Goal: Transaction & Acquisition: Purchase product/service

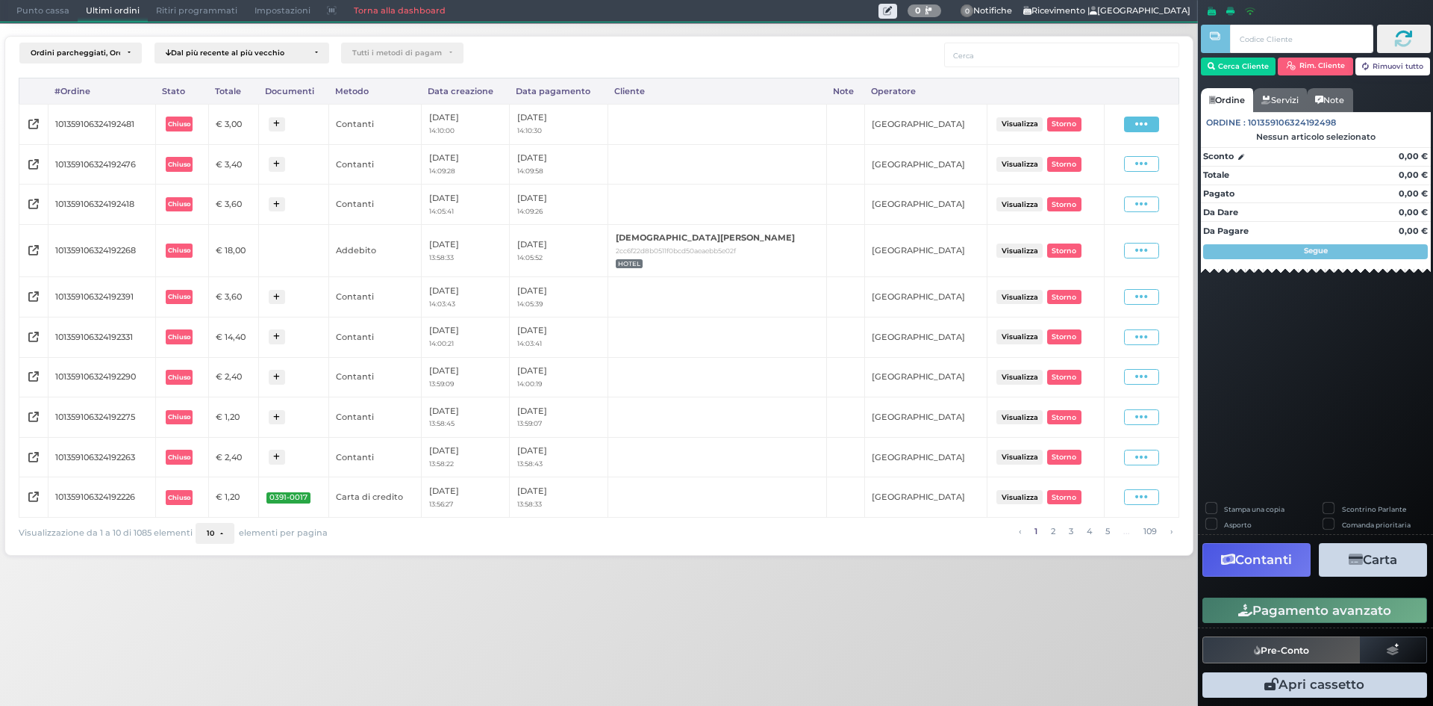
click at [1142, 118] on icon at bounding box center [1142, 124] width 13 height 14
click at [1080, 161] on span "Ristampa Pre-Conto" at bounding box center [1110, 167] width 61 height 25
drag, startPoint x: 54, startPoint y: 20, endPoint x: 490, endPoint y: 5, distance: 436.3
click at [227, 18] on ul "Punto cassa Mappa Ultimi ordini Delivery Ritiri programmati Impostazioni Torna …" at bounding box center [231, 11] width 446 height 21
click at [28, 10] on span "Punto cassa" at bounding box center [42, 11] width 69 height 21
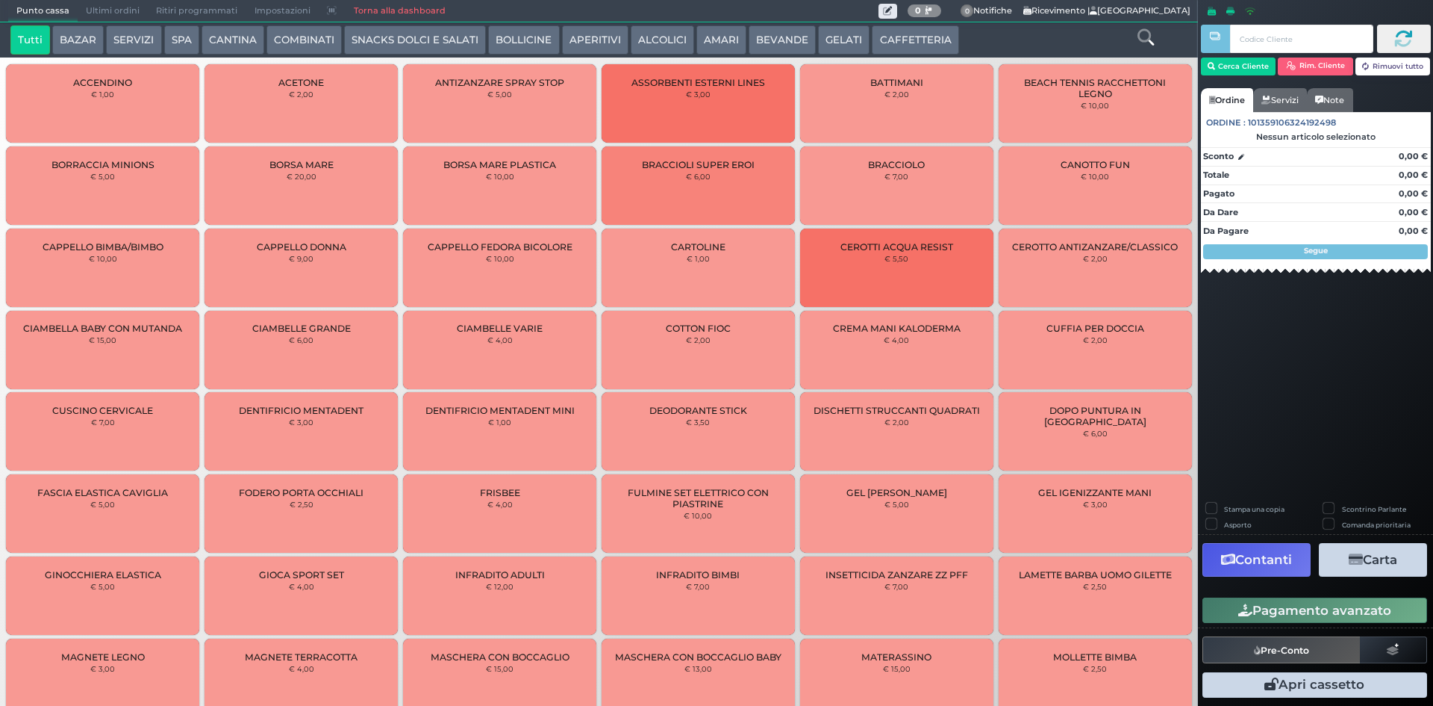
click at [912, 54] on button "CAFFETTERIA" at bounding box center [915, 40] width 87 height 30
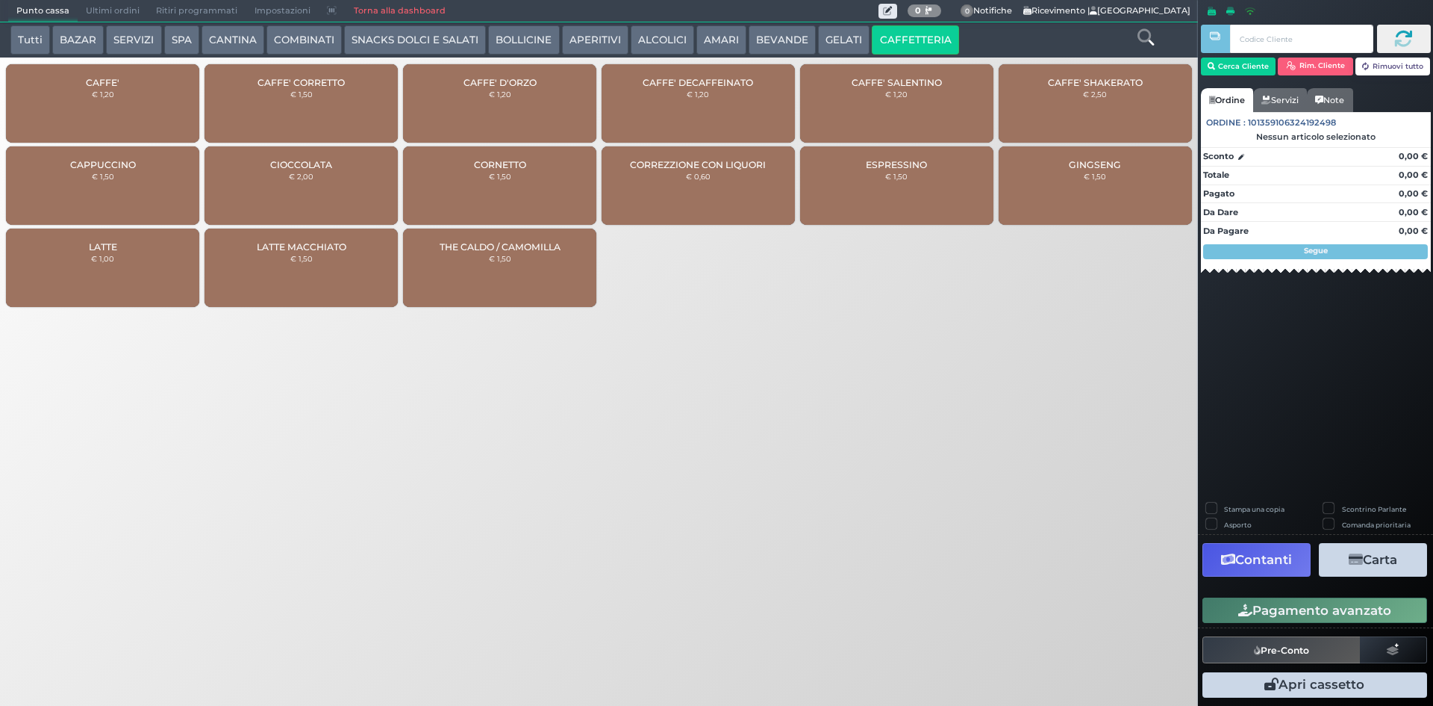
click at [119, 87] on div "CAFFE' € 1,20" at bounding box center [102, 103] width 193 height 78
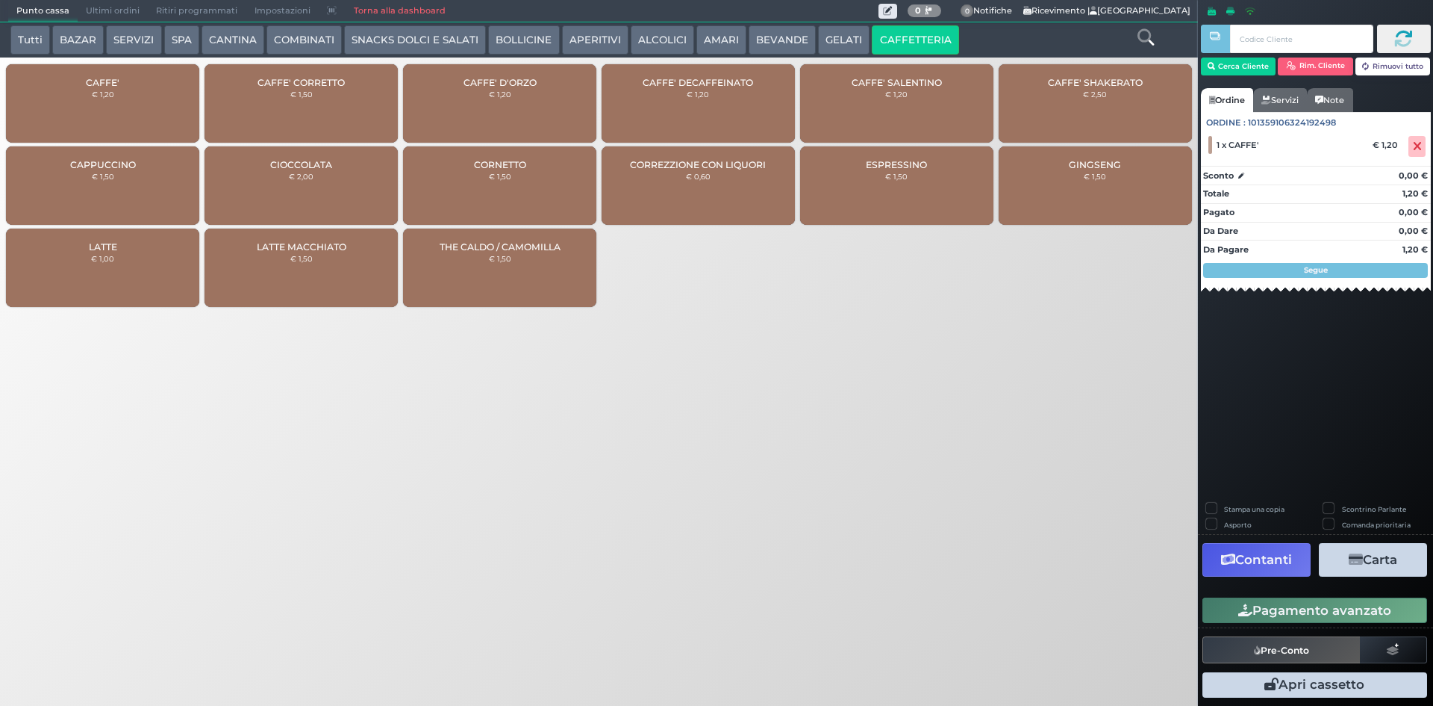
click at [1292, 600] on button "Pagamento avanzato" at bounding box center [1315, 609] width 225 height 25
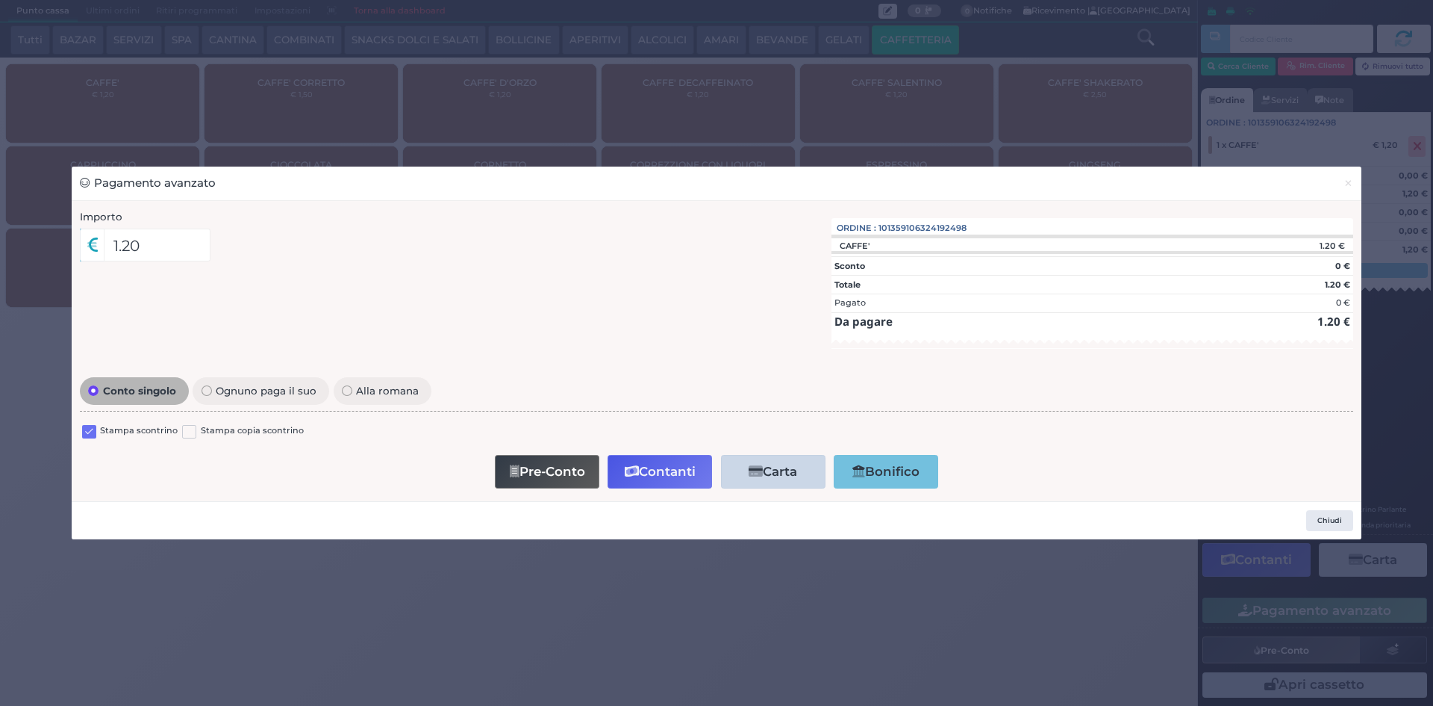
click at [84, 429] on label at bounding box center [89, 432] width 14 height 14
click at [0, 0] on input "checkbox" at bounding box center [0, 0] width 0 height 0
click at [689, 478] on button "Contanti" at bounding box center [660, 472] width 105 height 34
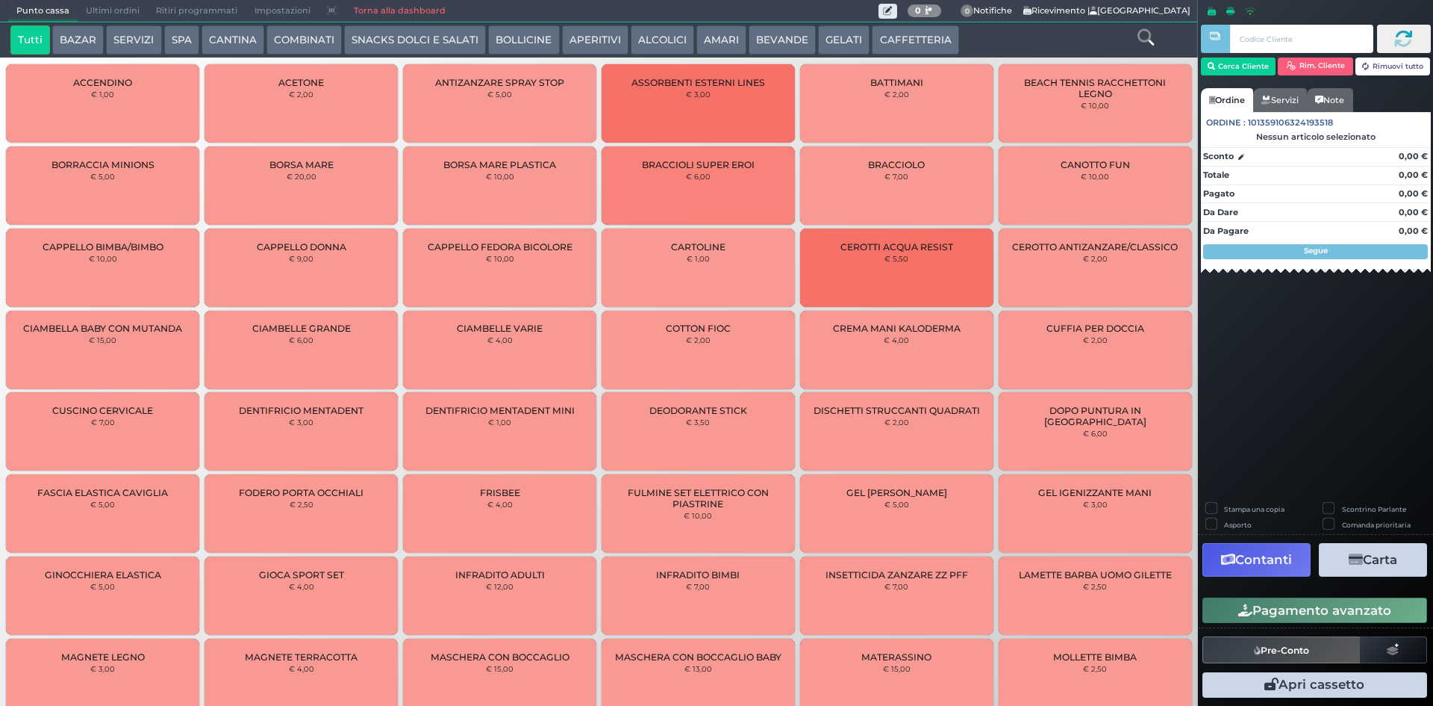
click at [112, 16] on span "Ultimi ordini" at bounding box center [113, 11] width 70 height 21
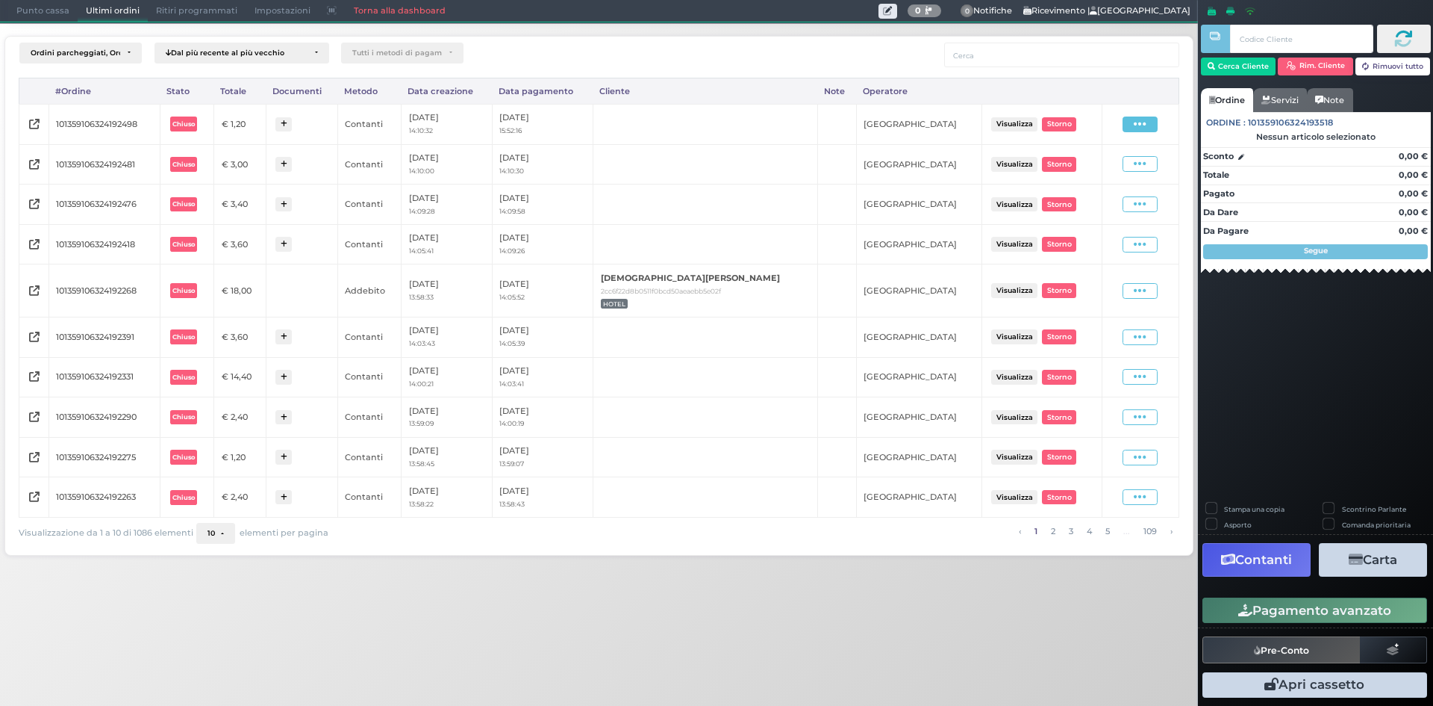
click at [1136, 123] on icon at bounding box center [1140, 124] width 13 height 14
click at [1113, 166] on span "Ristampa Pre-Conto" at bounding box center [1108, 167] width 61 height 25
click at [29, 15] on span "Punto cassa" at bounding box center [42, 11] width 69 height 21
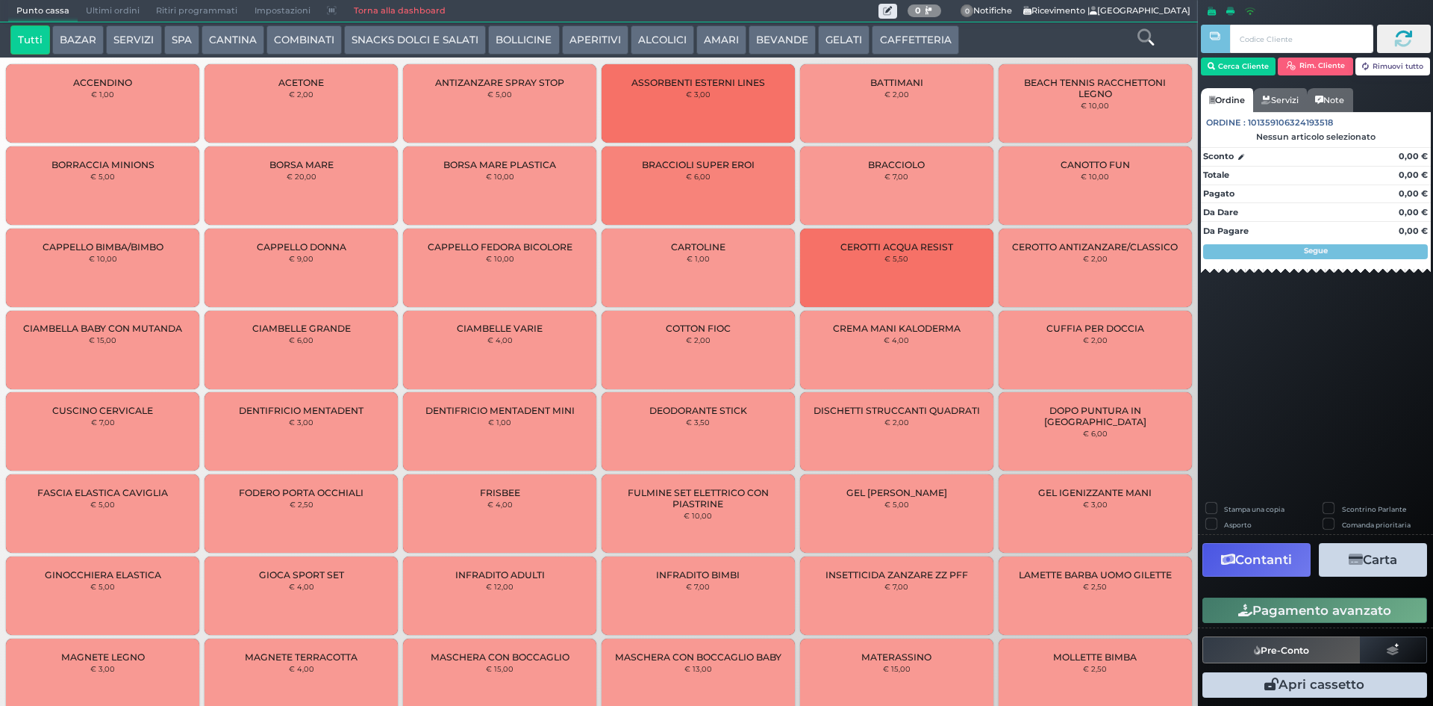
click at [1138, 40] on icon at bounding box center [1146, 37] width 16 height 16
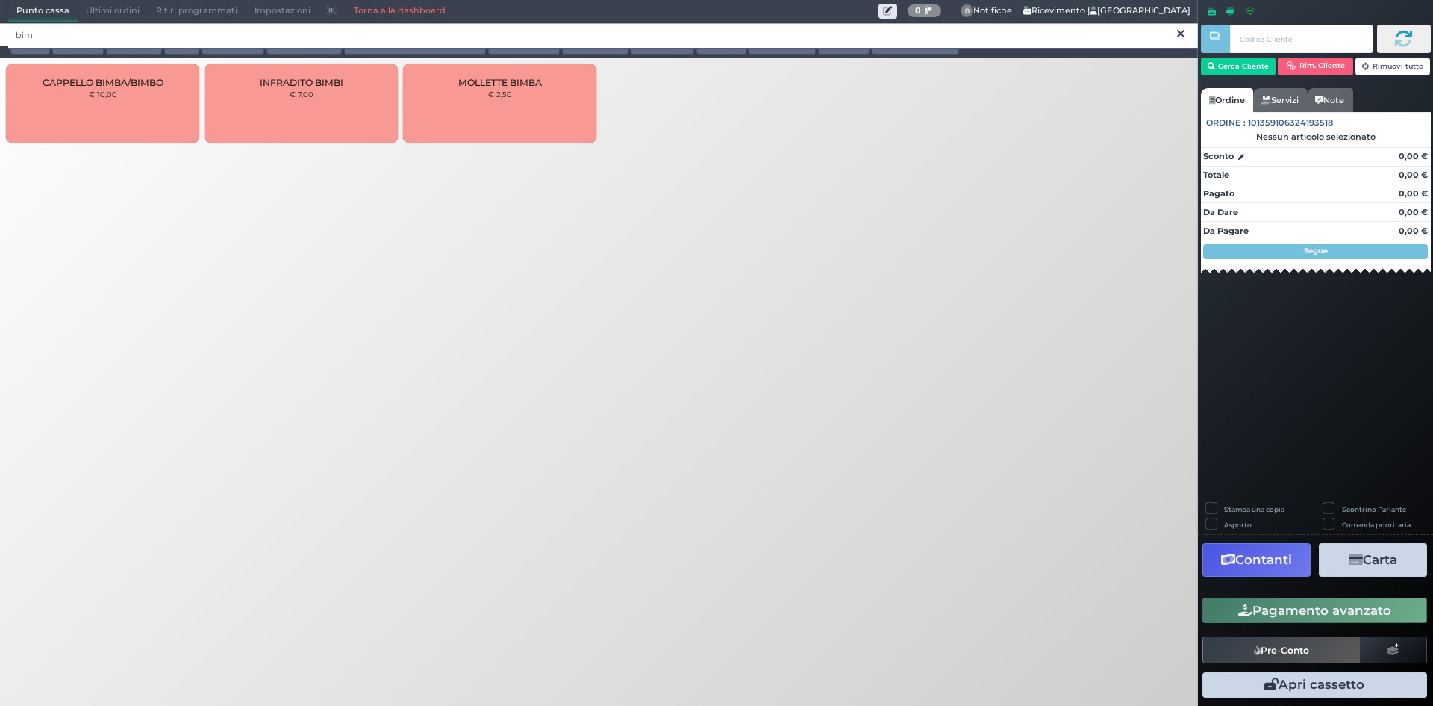
type input "bim"
click at [1175, 34] on button at bounding box center [1180, 34] width 13 height 16
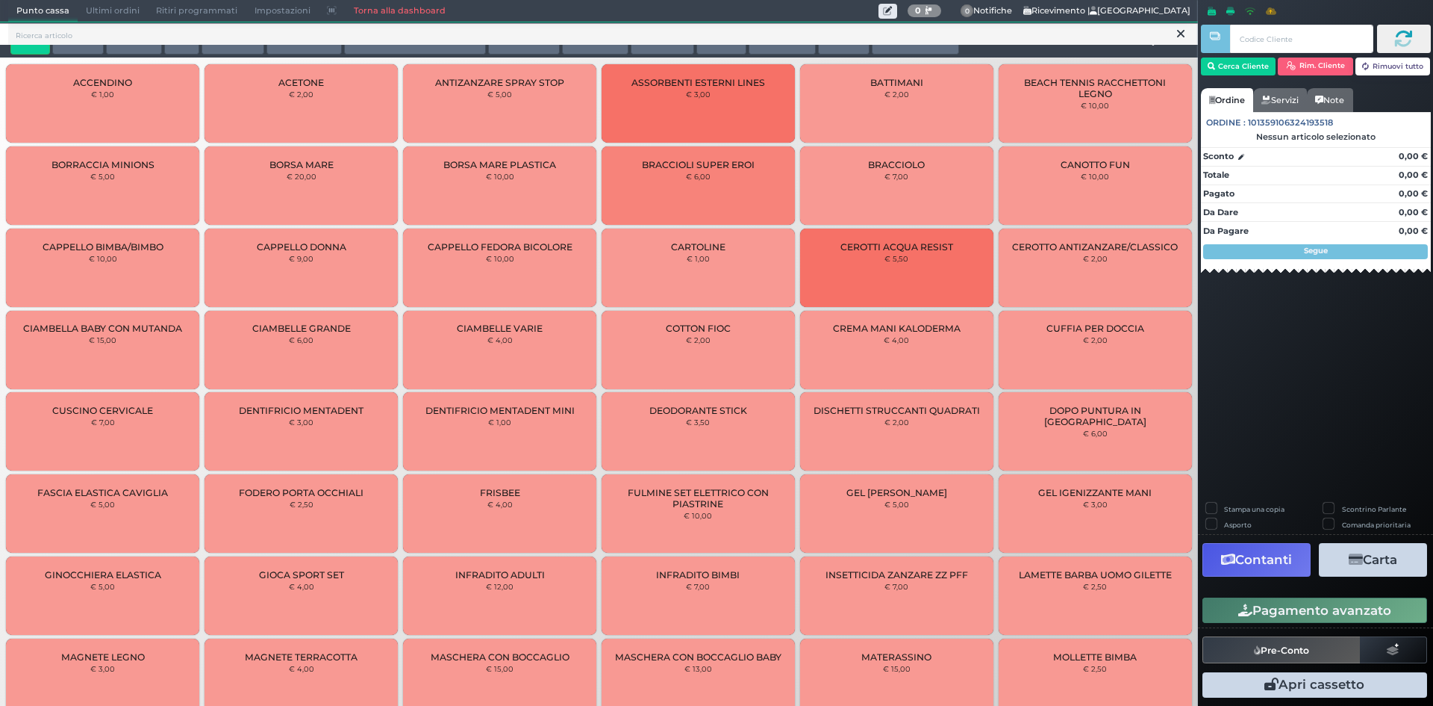
scroll to position [3, 0]
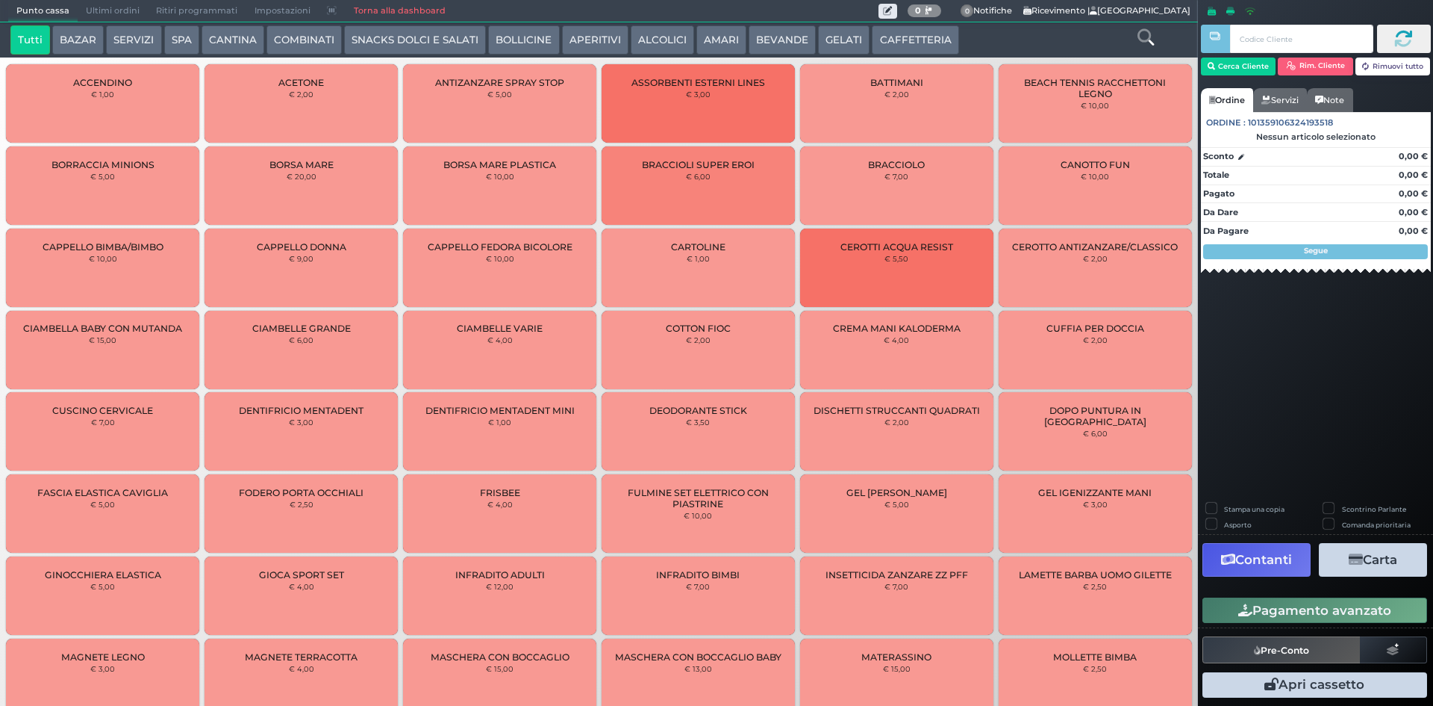
click at [1150, 40] on icon at bounding box center [1146, 37] width 16 height 16
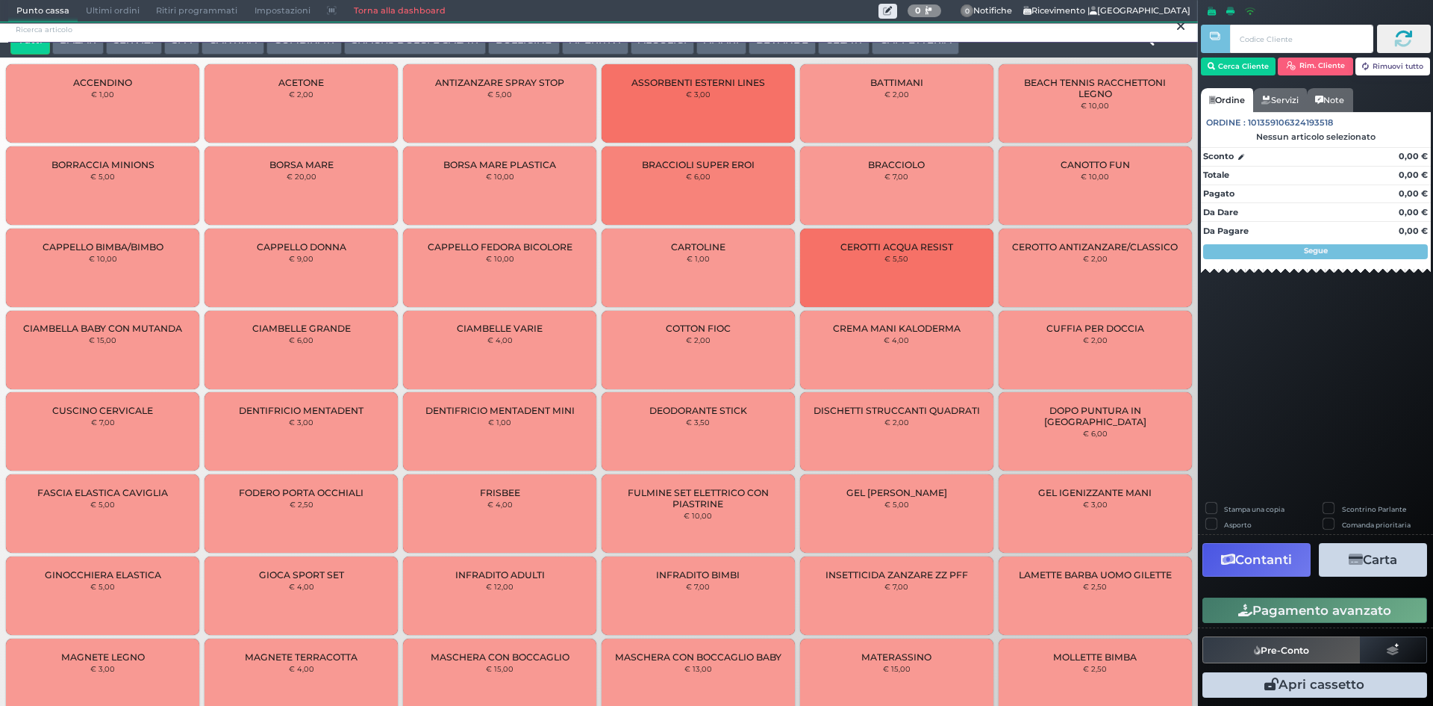
scroll to position [0, 0]
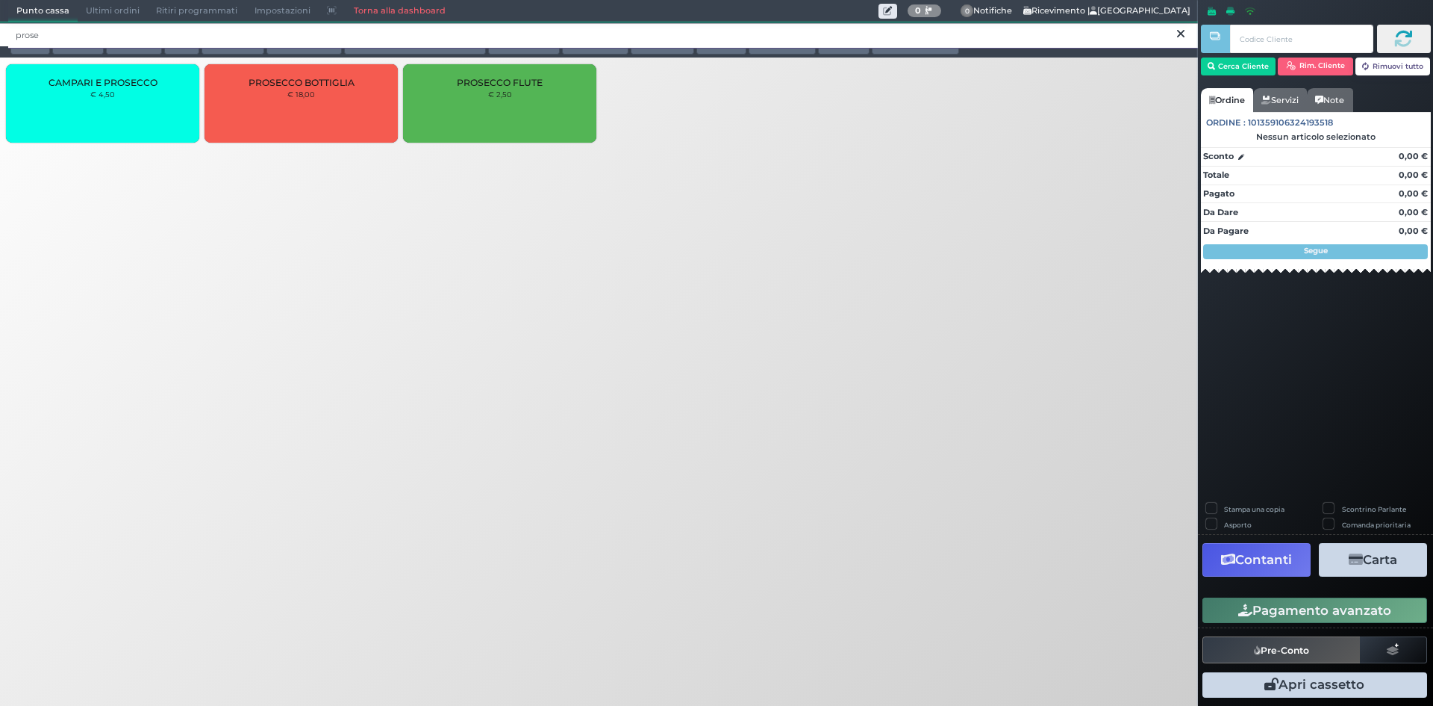
type input "prose"
click at [240, 118] on div "PROSECCO BOTTIGLIA € 18,00" at bounding box center [301, 103] width 193 height 78
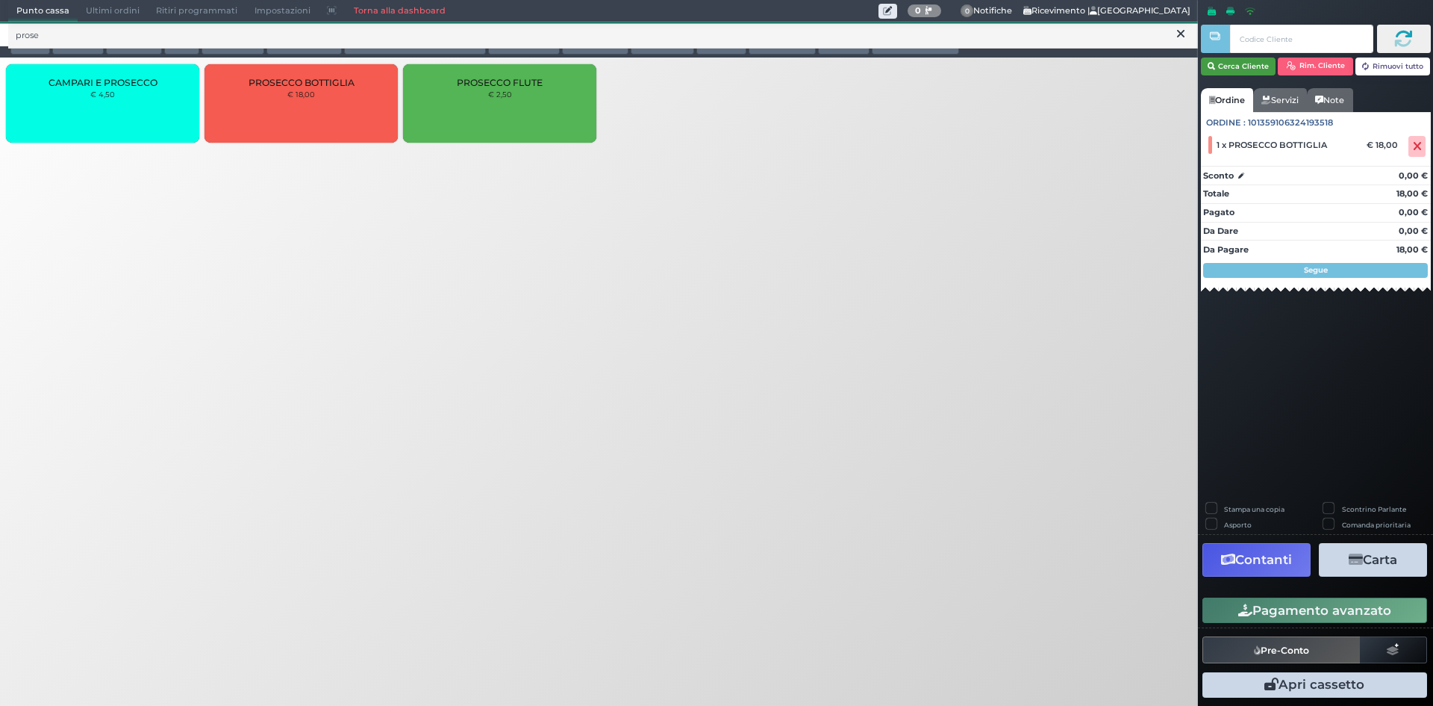
click at [1236, 72] on button "Cerca Cliente" at bounding box center [1238, 66] width 75 height 18
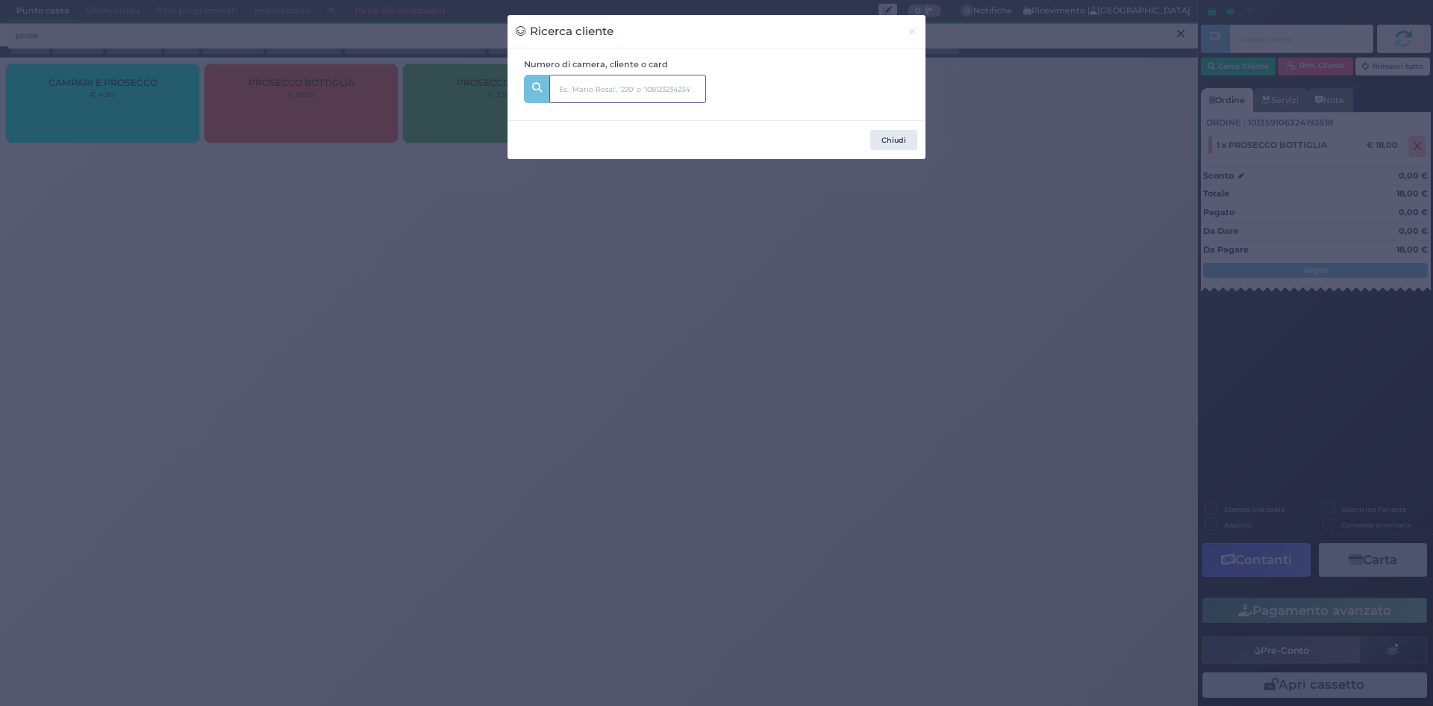
click at [579, 78] on input "text" at bounding box center [627, 89] width 157 height 28
type input "bini"
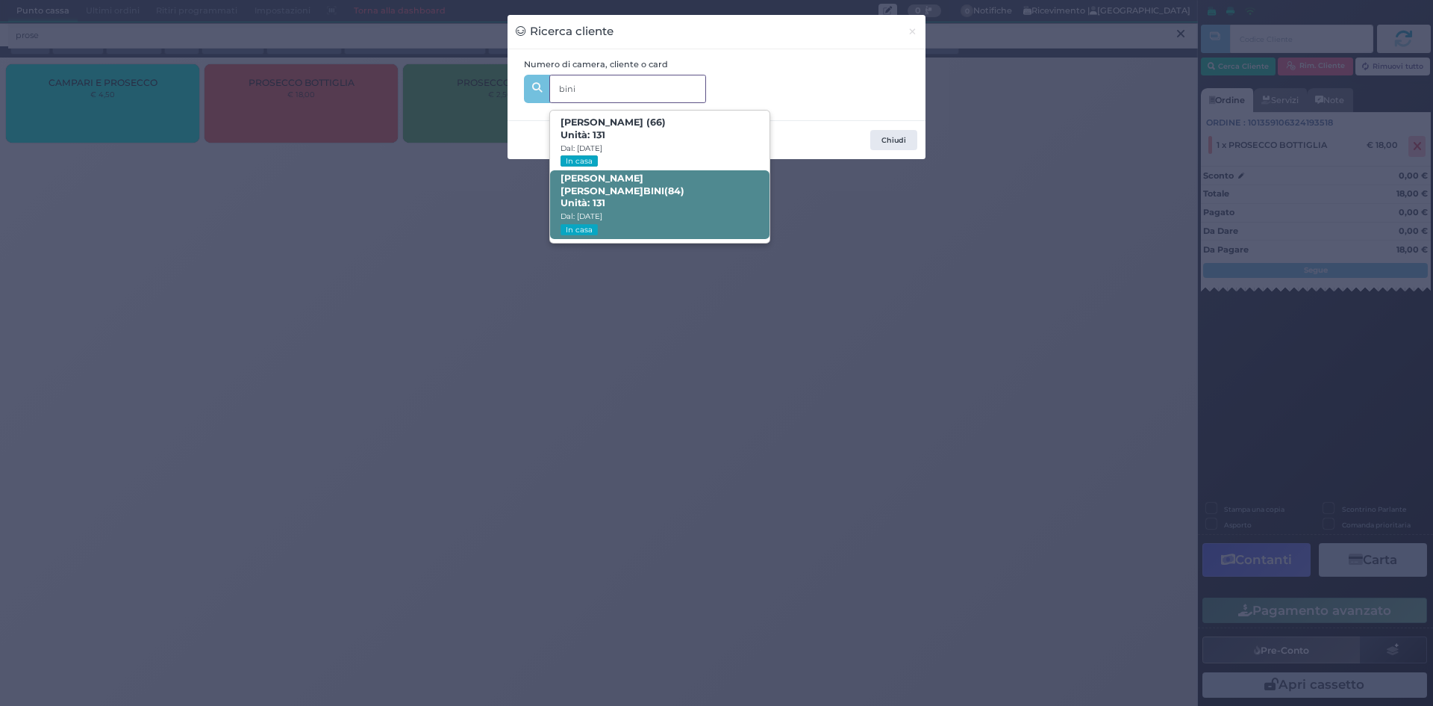
click at [626, 225] on span "ANNA GIUSEPPINA BINI (84) Unità: 131 Dal: 08/09/2025 In casa" at bounding box center [659, 204] width 219 height 69
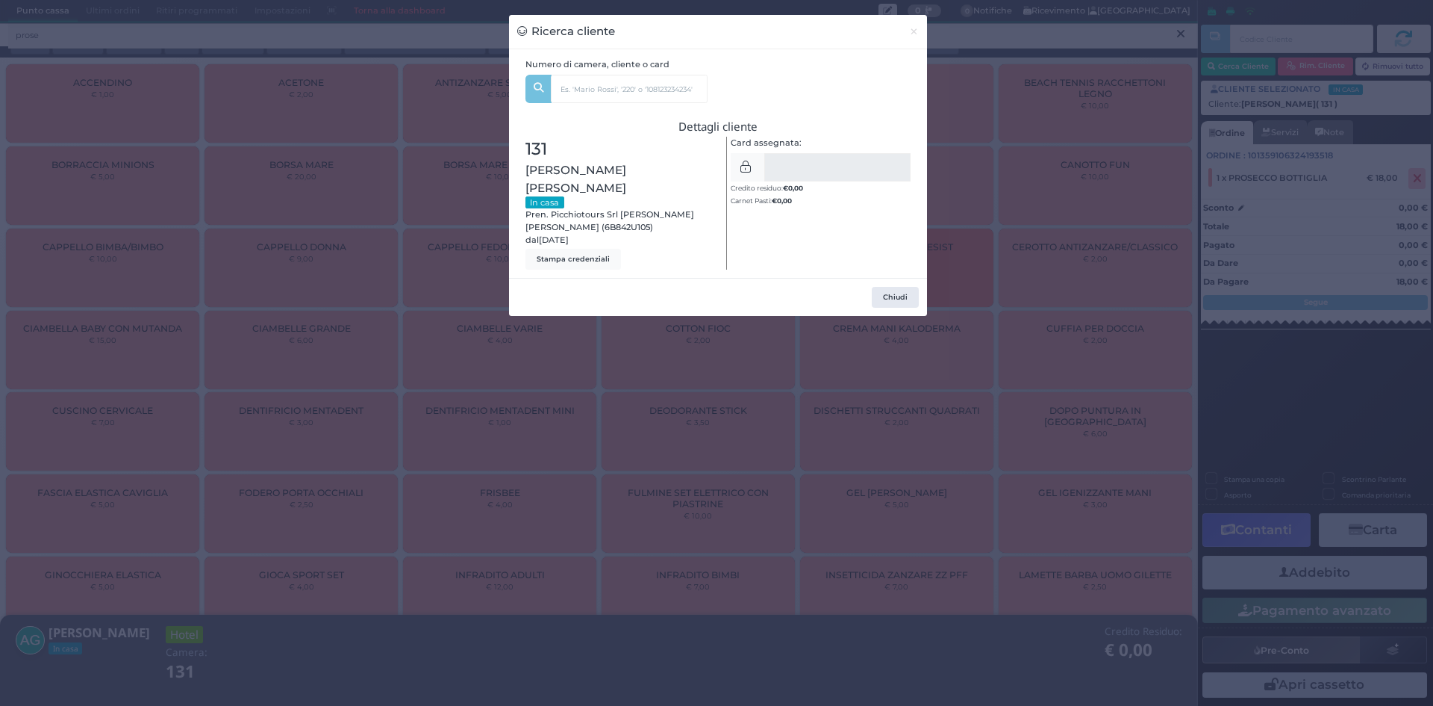
click at [1094, 237] on div "Ricerca cliente × Numero di camera, cliente o card bini CRISTINA IENGO (66) Uni…" at bounding box center [716, 353] width 1433 height 706
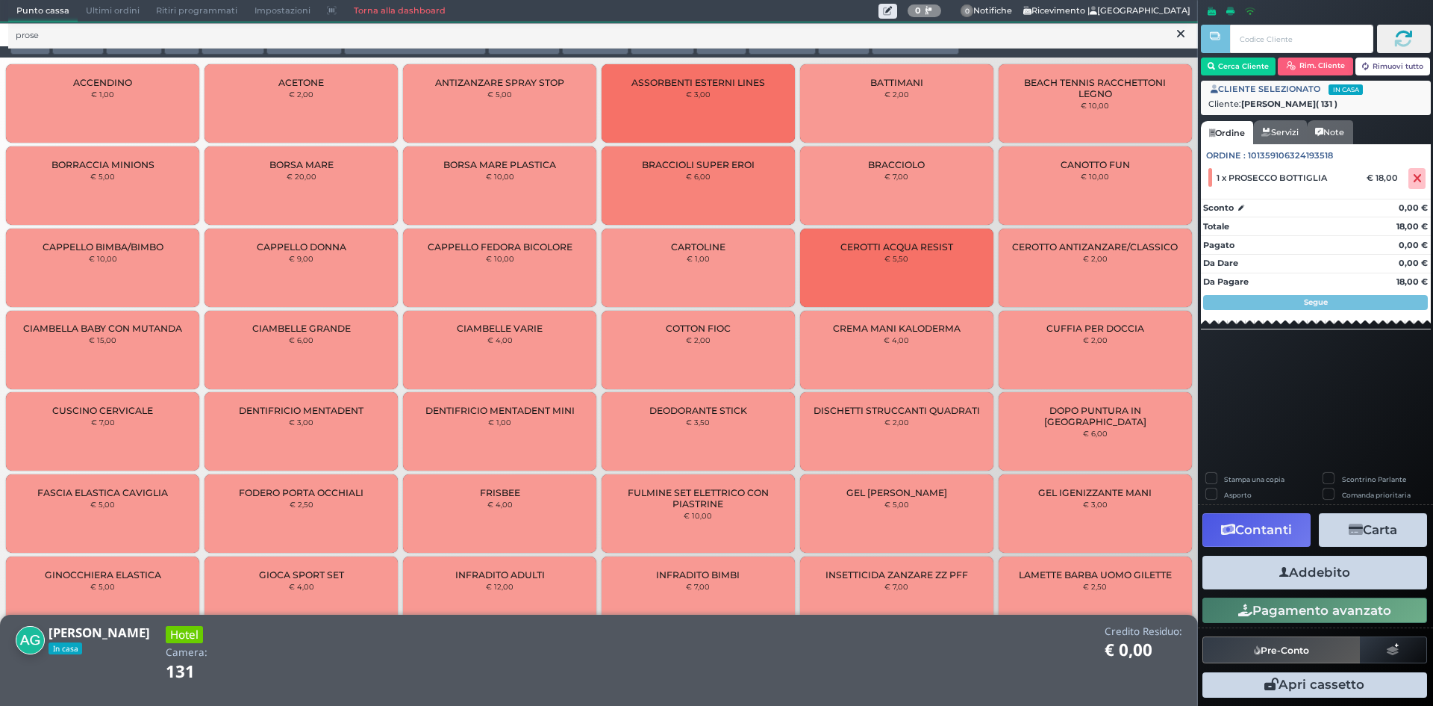
click at [1337, 579] on button "Addebito" at bounding box center [1315, 572] width 225 height 34
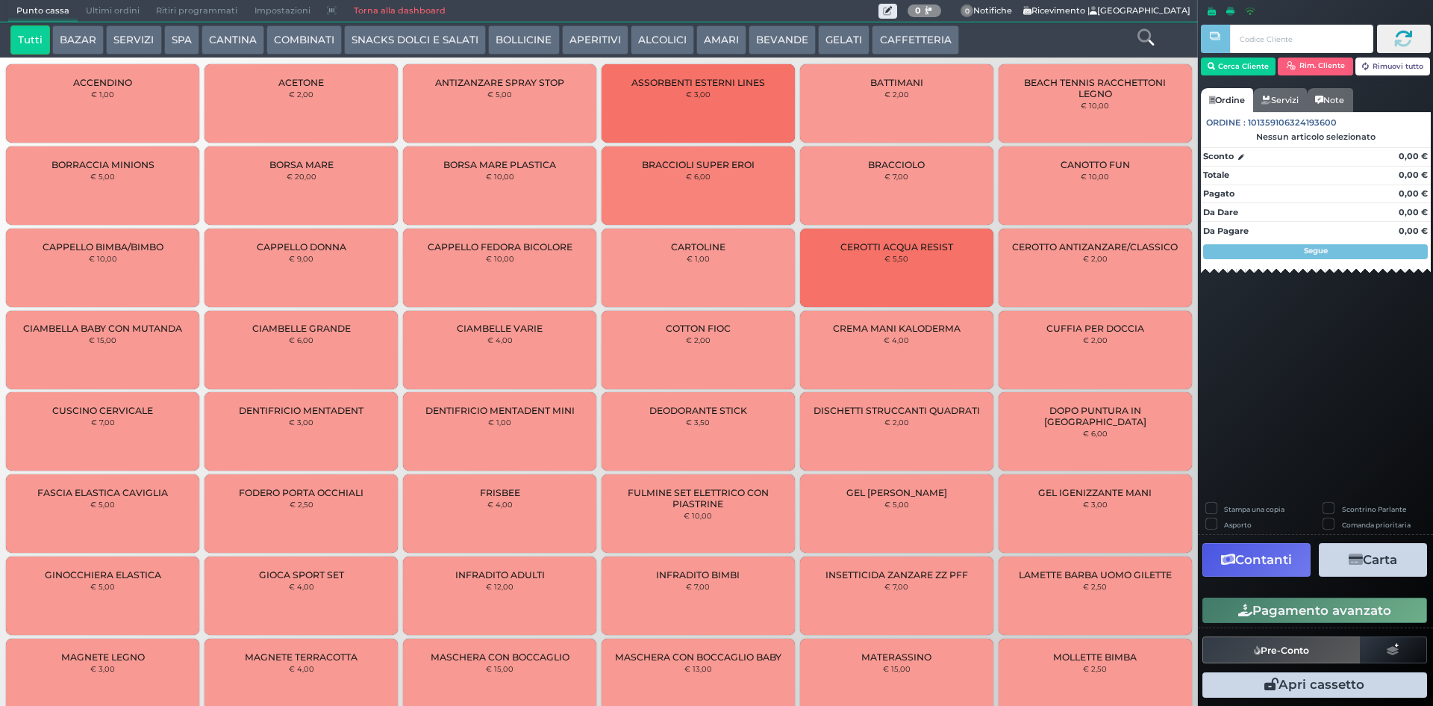
click at [892, 37] on button "CAFFETTERIA" at bounding box center [915, 40] width 87 height 30
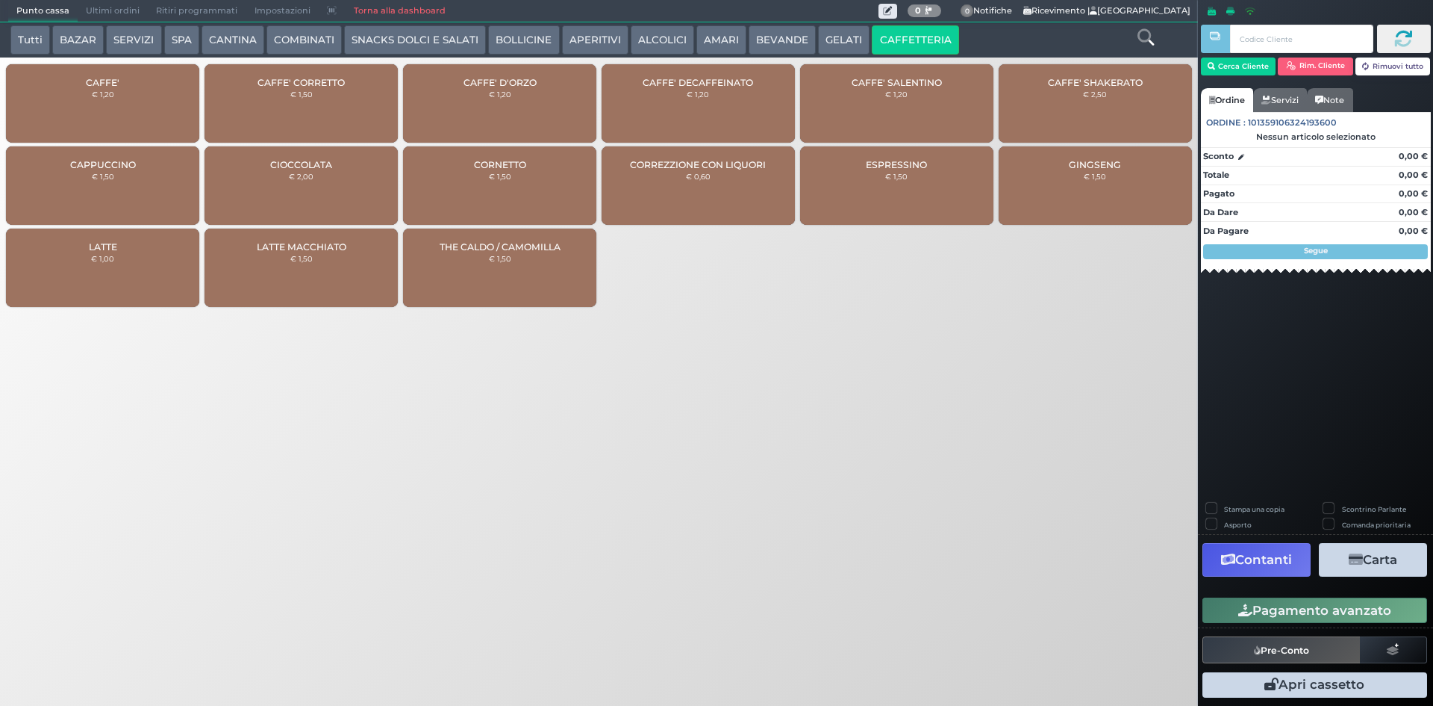
click at [151, 96] on div "CAFFE' € 1,20" at bounding box center [102, 103] width 193 height 78
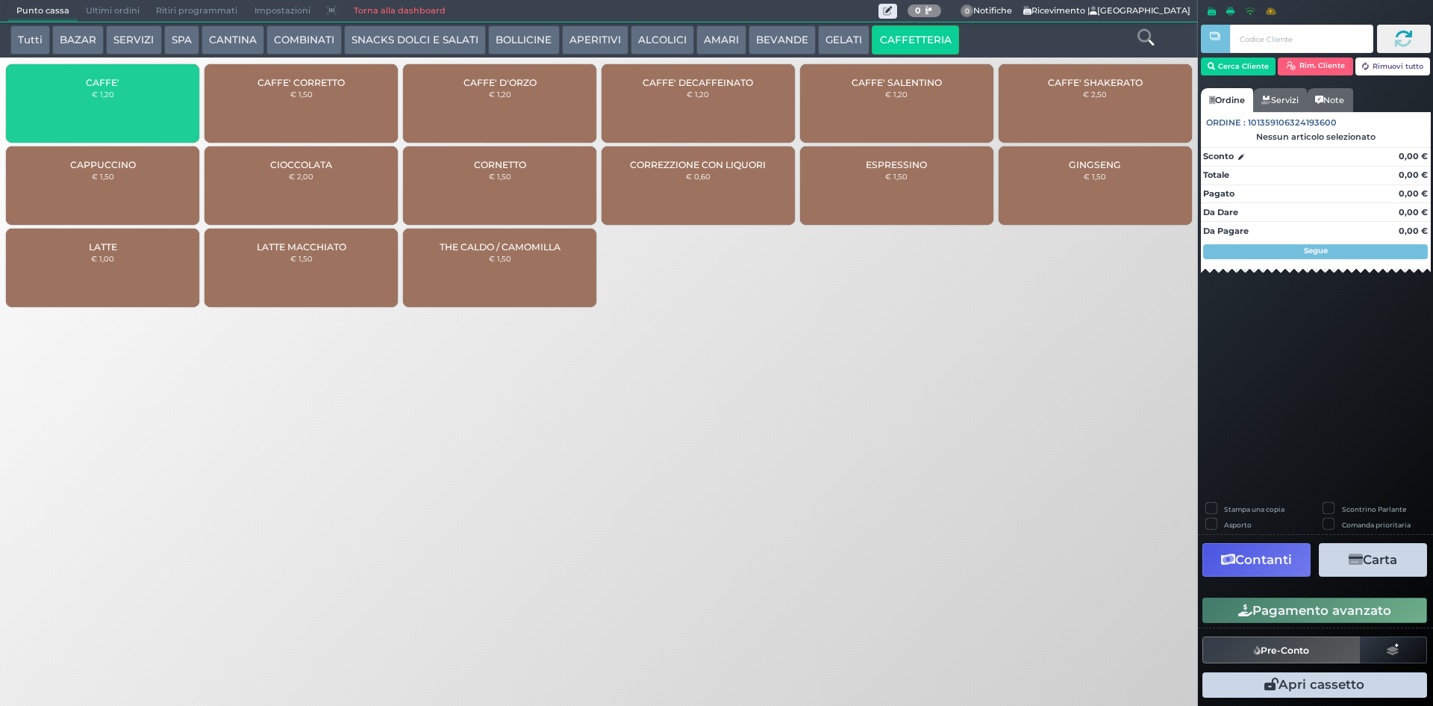
click at [151, 96] on div "CAFFE' € 1,20" at bounding box center [102, 103] width 193 height 78
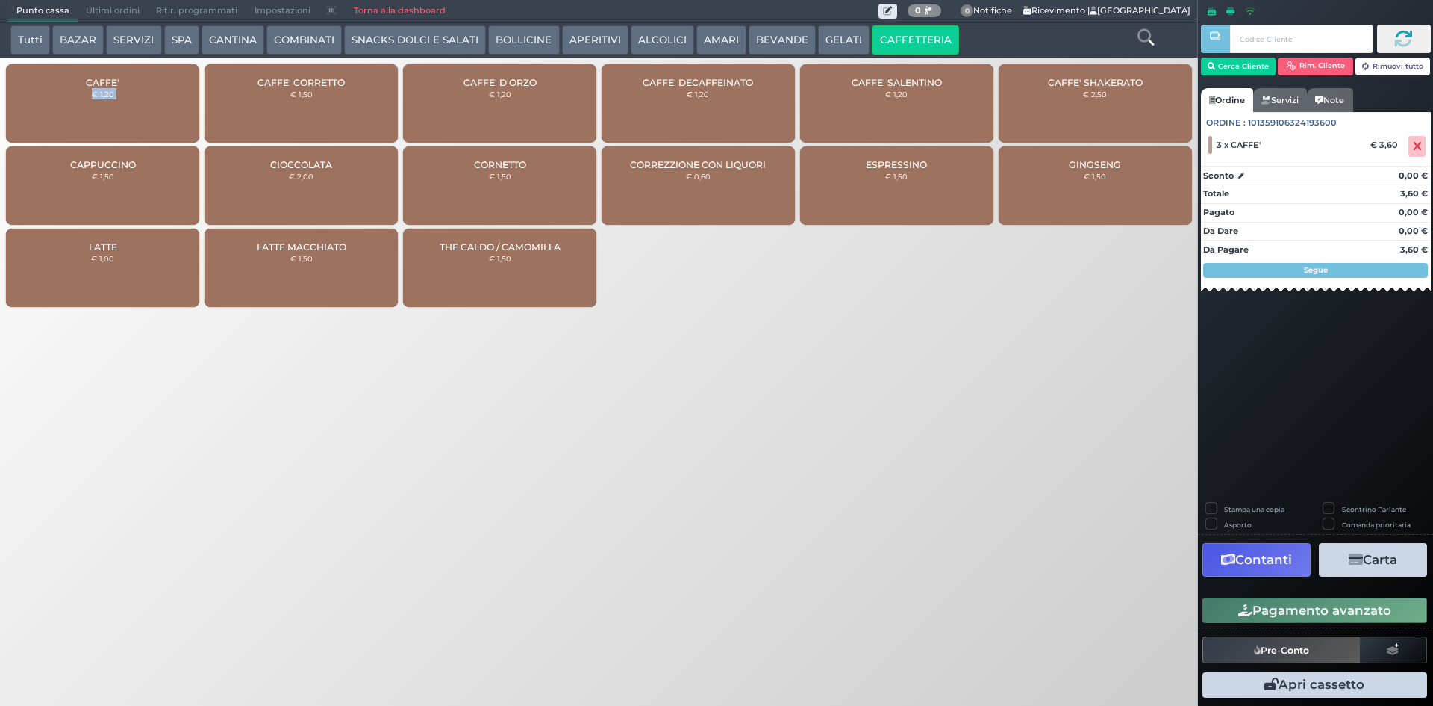
click at [1257, 607] on button "Pagamento avanzato" at bounding box center [1315, 609] width 225 height 25
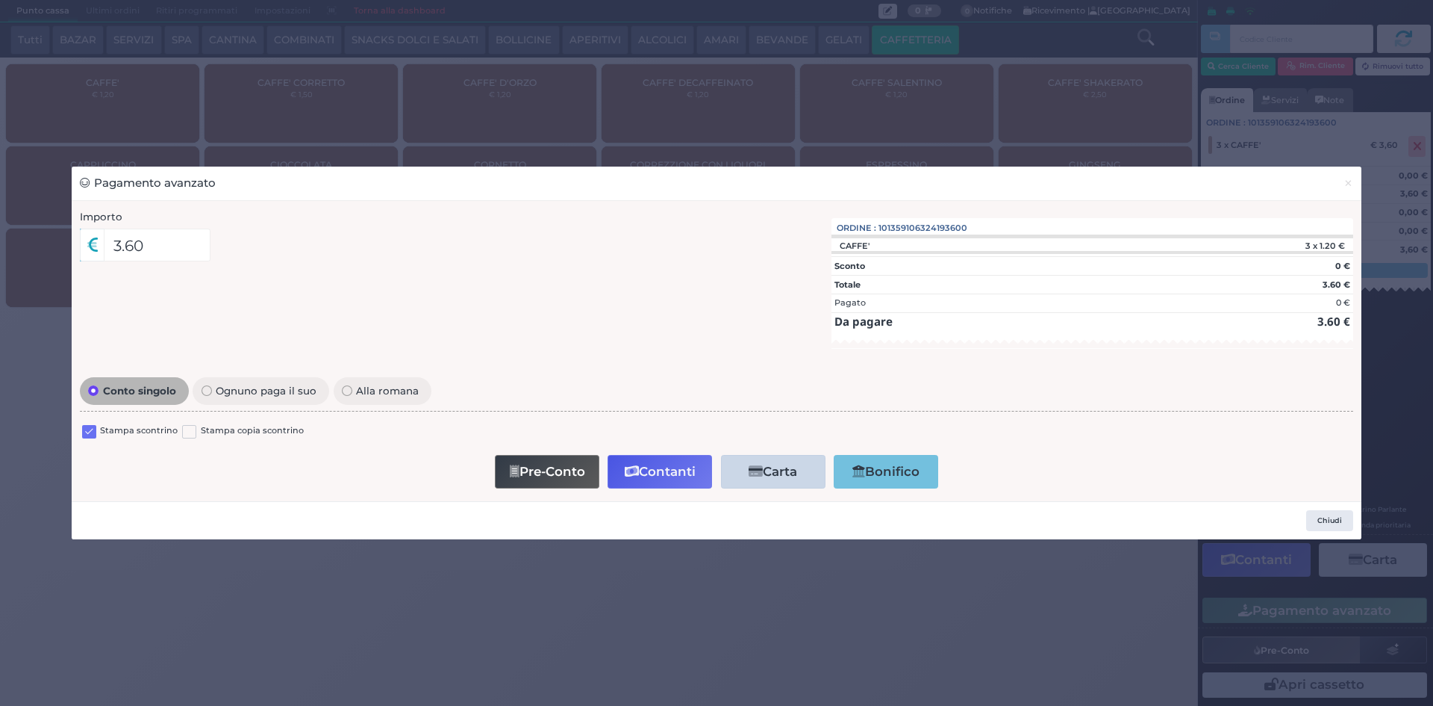
click at [89, 431] on label at bounding box center [89, 432] width 14 height 14
click at [0, 0] on input "checkbox" at bounding box center [0, 0] width 0 height 0
click at [681, 463] on button "Contanti" at bounding box center [660, 472] width 105 height 34
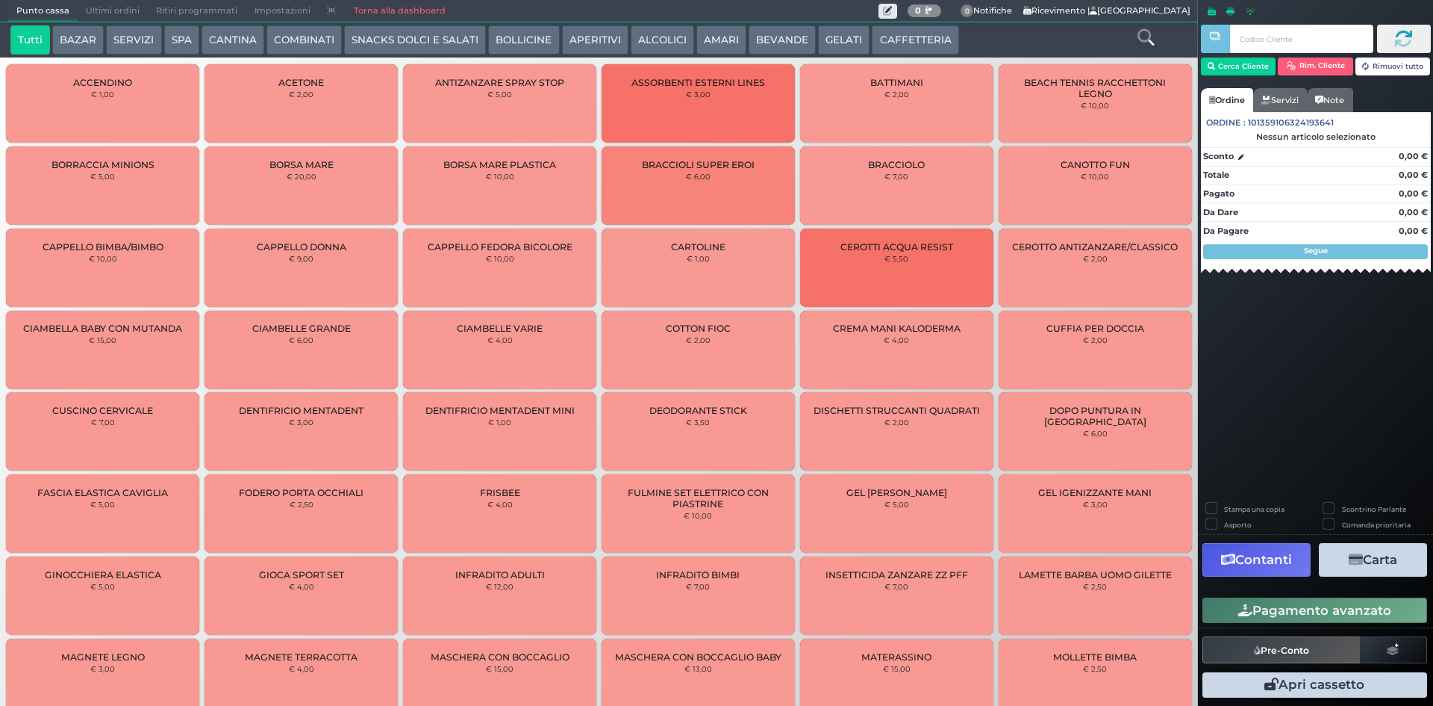
click at [118, 13] on span "Ultimi ordini" at bounding box center [113, 11] width 70 height 21
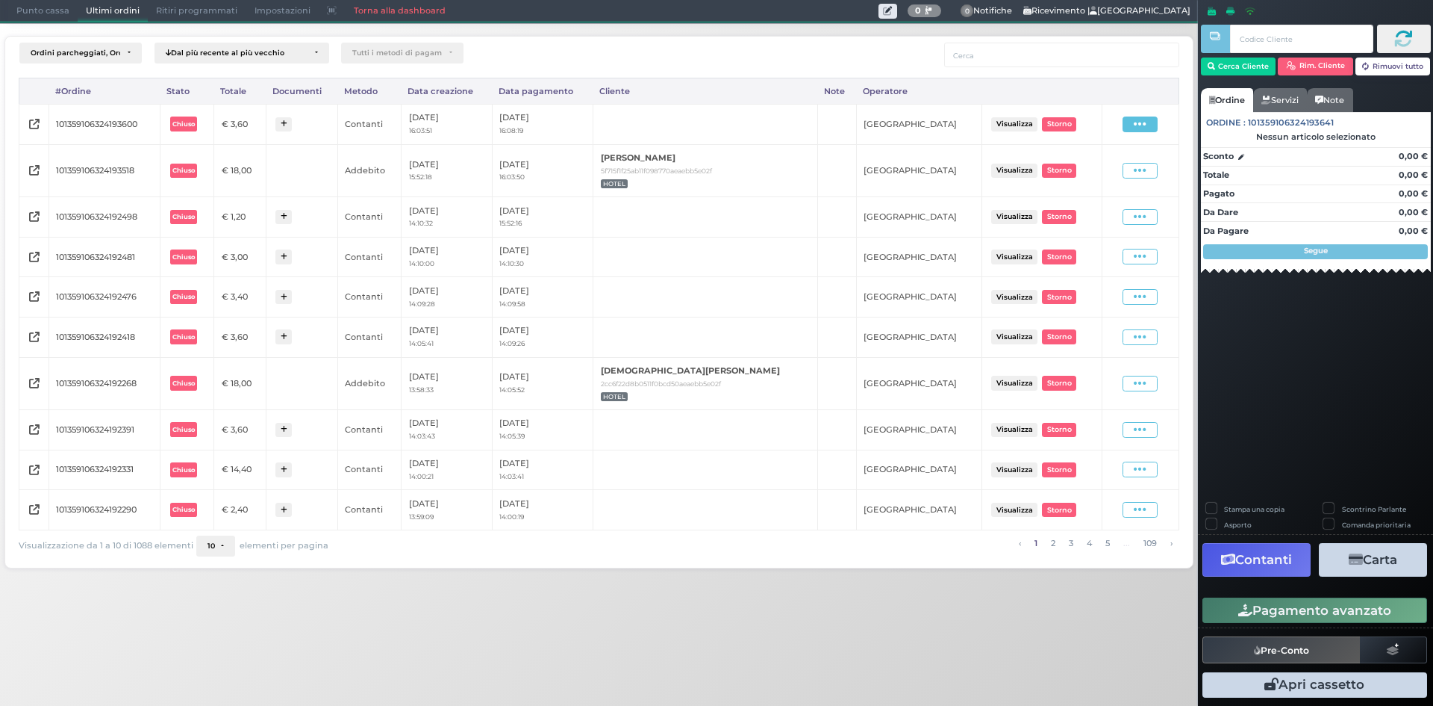
click at [1132, 130] on span at bounding box center [1140, 124] width 35 height 16
click at [1086, 167] on span "Ristampa Pre-Conto" at bounding box center [1108, 167] width 61 height 25
